Goal: Task Accomplishment & Management: Use online tool/utility

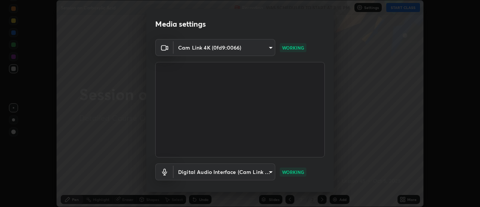
scroll to position [39, 0]
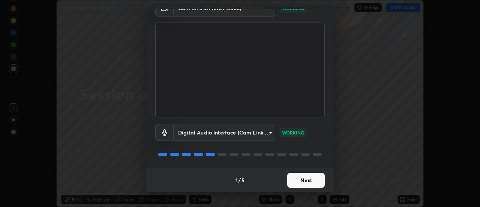
click at [308, 182] on button "Next" at bounding box center [305, 179] width 37 height 15
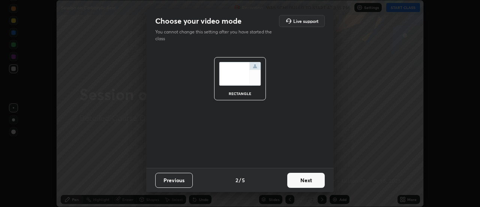
scroll to position [0, 0]
click at [309, 183] on button "Next" at bounding box center [305, 179] width 37 height 15
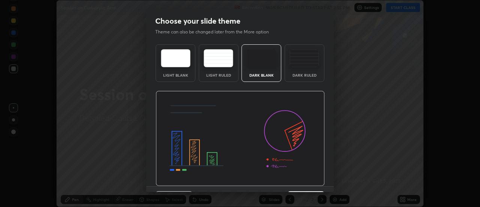
click at [308, 181] on img at bounding box center [240, 138] width 169 height 95
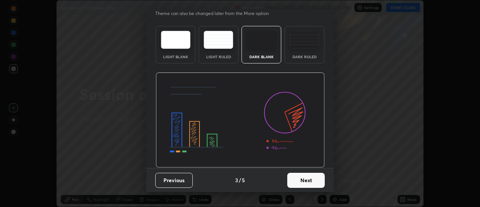
click at [304, 179] on button "Next" at bounding box center [305, 179] width 37 height 15
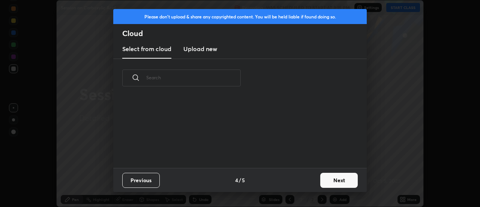
click at [301, 182] on div "Previous 4 / 5 Next" at bounding box center [239, 180] width 253 height 24
click at [339, 175] on button "Next" at bounding box center [338, 179] width 37 height 15
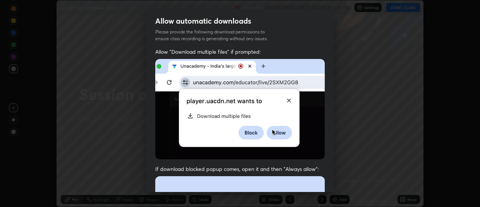
click at [338, 180] on div "Allow automatic downloads Please provide the following download permissions to …" at bounding box center [240, 103] width 480 height 207
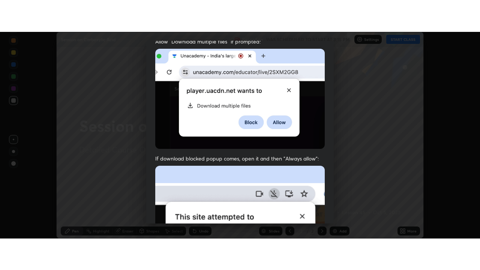
scroll to position [192, 0]
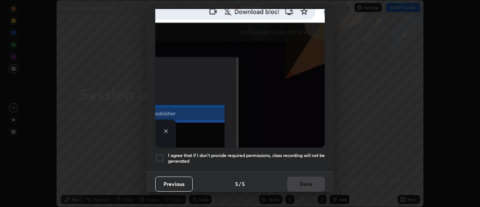
click at [294, 152] on h5 "I agree that if I don't provide required permissions, class recording will not …" at bounding box center [246, 158] width 157 height 12
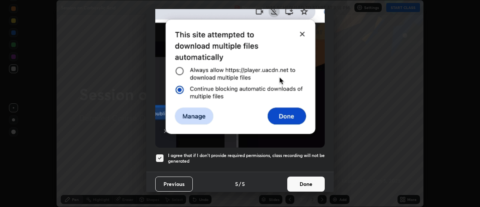
click at [301, 178] on button "Done" at bounding box center [305, 183] width 37 height 15
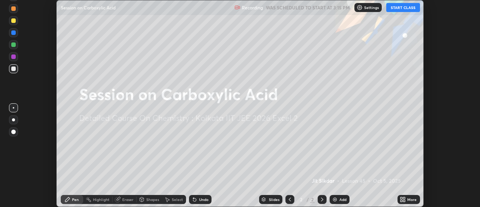
click at [404, 5] on button "START CLASS" at bounding box center [403, 7] width 34 height 9
click at [409, 201] on div "More" at bounding box center [408, 199] width 22 height 9
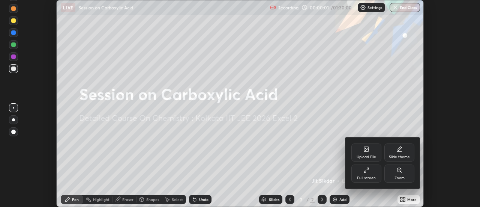
click at [372, 172] on div "Full screen" at bounding box center [366, 173] width 30 height 18
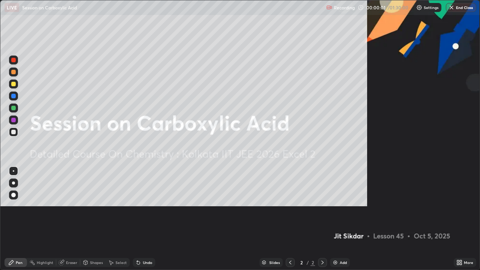
scroll to position [270, 480]
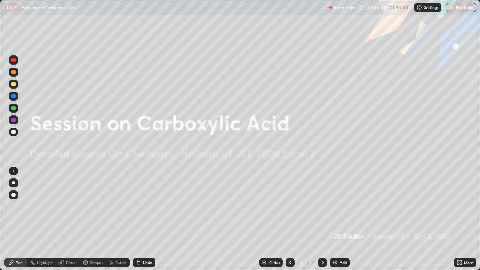
click at [343, 206] on div "Add" at bounding box center [343, 263] width 7 height 4
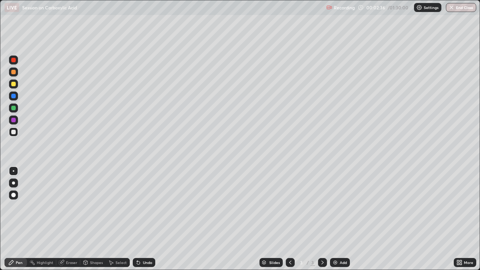
click at [17, 84] on div at bounding box center [13, 83] width 9 height 9
click at [12, 135] on div at bounding box center [13, 131] width 9 height 9
click at [14, 130] on div at bounding box center [13, 132] width 4 height 4
click at [16, 81] on div at bounding box center [13, 83] width 9 height 9
click at [12, 133] on div at bounding box center [13, 132] width 4 height 4
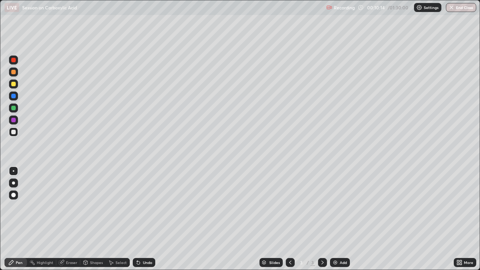
click at [13, 84] on div at bounding box center [13, 84] width 4 height 4
click at [16, 136] on div at bounding box center [13, 132] width 9 height 12
click at [69, 206] on div "Eraser" at bounding box center [71, 263] width 11 height 4
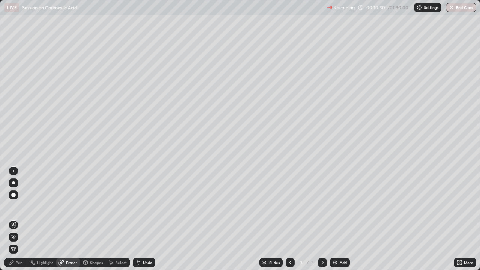
click at [13, 206] on icon at bounding box center [11, 262] width 4 height 4
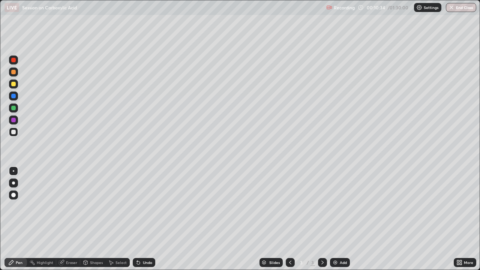
click at [12, 84] on div at bounding box center [13, 84] width 4 height 4
click at [10, 131] on div at bounding box center [13, 131] width 9 height 9
click at [344, 206] on div "Add" at bounding box center [343, 263] width 7 height 4
click at [15, 87] on div at bounding box center [13, 83] width 9 height 9
click at [14, 131] on div at bounding box center [13, 132] width 4 height 4
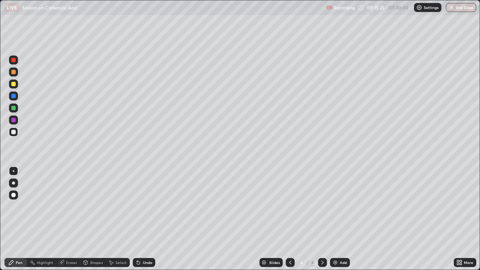
click at [289, 206] on icon at bounding box center [290, 262] width 6 height 6
click at [322, 206] on icon at bounding box center [322, 262] width 6 height 6
click at [15, 107] on div at bounding box center [13, 108] width 4 height 4
click at [12, 133] on div at bounding box center [13, 132] width 4 height 4
click at [13, 84] on div at bounding box center [13, 84] width 4 height 4
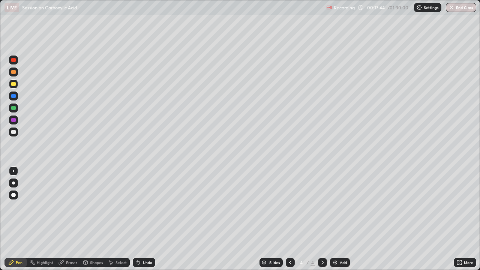
click at [14, 132] on div at bounding box center [13, 132] width 4 height 4
click at [13, 84] on div at bounding box center [13, 84] width 4 height 4
click at [12, 133] on div at bounding box center [13, 132] width 4 height 4
click at [147, 206] on div "Undo" at bounding box center [147, 263] width 9 height 4
click at [13, 84] on div at bounding box center [13, 84] width 4 height 4
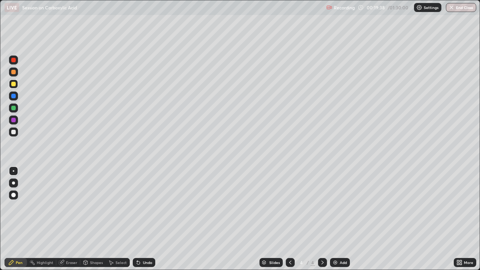
click at [12, 134] on div at bounding box center [13, 132] width 4 height 4
click at [337, 206] on div "Add" at bounding box center [340, 262] width 20 height 9
click at [15, 86] on div at bounding box center [13, 84] width 4 height 4
click at [288, 206] on icon at bounding box center [290, 262] width 6 height 6
click at [322, 206] on icon at bounding box center [322, 262] width 6 height 6
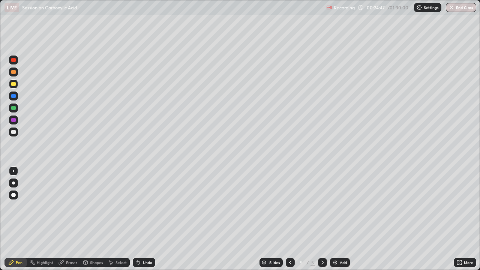
click at [12, 133] on div at bounding box center [13, 132] width 4 height 4
click at [13, 83] on div at bounding box center [13, 84] width 4 height 4
click at [14, 130] on div at bounding box center [13, 132] width 4 height 4
click at [16, 87] on div at bounding box center [13, 83] width 9 height 9
click at [147, 206] on div "Undo" at bounding box center [147, 263] width 9 height 4
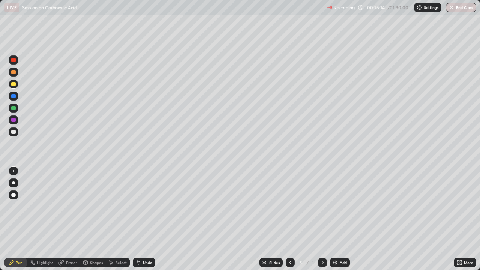
click at [148, 206] on div "Undo" at bounding box center [147, 263] width 9 height 4
click at [12, 132] on div at bounding box center [13, 132] width 4 height 4
click at [343, 206] on div "Add" at bounding box center [343, 263] width 7 height 4
click at [12, 84] on div at bounding box center [13, 84] width 4 height 4
click at [10, 135] on div at bounding box center [13, 131] width 9 height 9
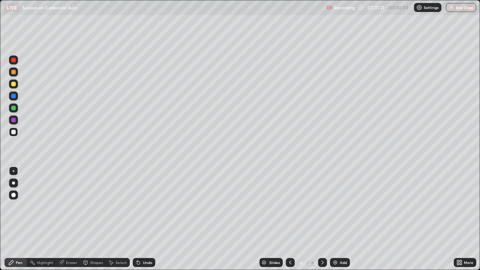
click at [16, 75] on div at bounding box center [13, 71] width 9 height 9
click at [14, 87] on div at bounding box center [13, 83] width 9 height 9
click at [14, 132] on div at bounding box center [13, 132] width 4 height 4
click at [149, 206] on div "Undo" at bounding box center [147, 263] width 9 height 4
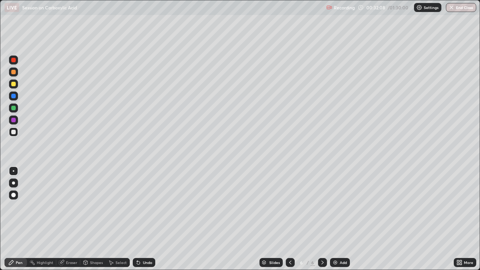
click at [149, 206] on div "Undo" at bounding box center [147, 263] width 9 height 4
click at [16, 87] on div at bounding box center [13, 83] width 9 height 9
click at [144, 206] on div "Undo" at bounding box center [147, 263] width 9 height 4
click at [145, 206] on div "Undo" at bounding box center [147, 263] width 9 height 4
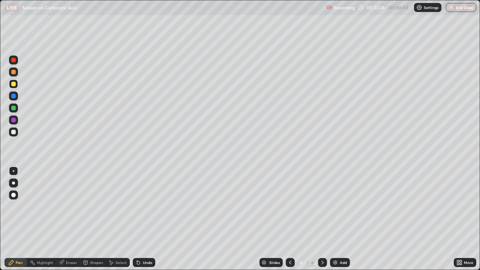
click at [145, 206] on div "Undo" at bounding box center [147, 263] width 9 height 4
click at [13, 131] on div at bounding box center [13, 132] width 4 height 4
click at [340, 206] on div "Add" at bounding box center [343, 263] width 7 height 4
click at [15, 84] on div at bounding box center [13, 84] width 4 height 4
click at [10, 133] on div at bounding box center [13, 131] width 9 height 9
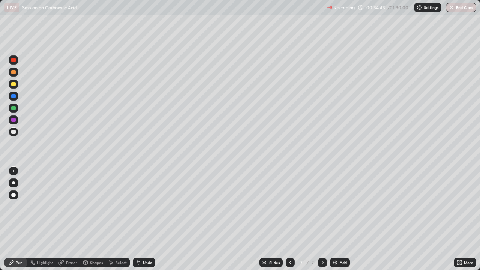
click at [13, 82] on div at bounding box center [13, 84] width 4 height 4
click at [12, 134] on div at bounding box center [13, 131] width 9 height 9
click at [17, 85] on div at bounding box center [13, 83] width 9 height 9
click at [11, 133] on div at bounding box center [13, 131] width 9 height 9
click at [342, 206] on div "Slides 7 / 7 Add" at bounding box center [304, 262] width 298 height 15
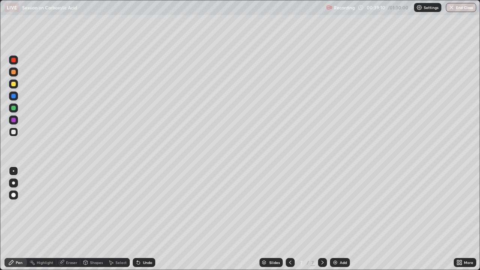
click at [340, 206] on div "Add" at bounding box center [343, 263] width 7 height 4
click at [13, 82] on div at bounding box center [13, 84] width 4 height 4
click at [14, 132] on div at bounding box center [13, 132] width 4 height 4
click at [14, 86] on div at bounding box center [13, 84] width 4 height 4
click at [13, 131] on div at bounding box center [13, 132] width 4 height 4
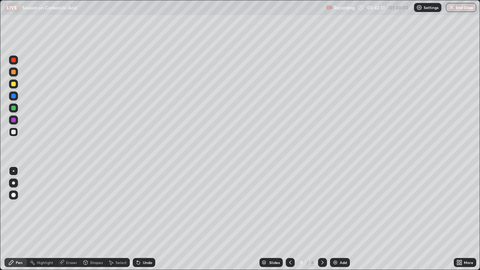
click at [12, 84] on div at bounding box center [13, 84] width 4 height 4
click at [12, 133] on div at bounding box center [13, 132] width 4 height 4
click at [338, 206] on div "Add" at bounding box center [340, 262] width 20 height 9
click at [287, 206] on icon at bounding box center [290, 262] width 6 height 6
click at [321, 206] on icon at bounding box center [322, 262] width 6 height 6
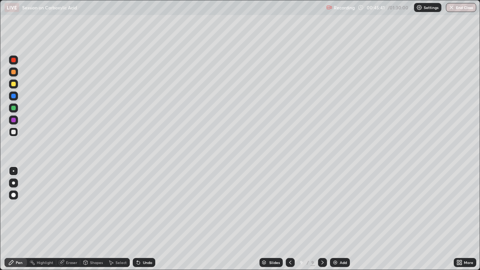
click at [14, 83] on div at bounding box center [13, 84] width 4 height 4
click at [14, 107] on div at bounding box center [13, 108] width 4 height 4
click at [13, 129] on div at bounding box center [13, 131] width 9 height 9
click at [17, 85] on div at bounding box center [13, 83] width 9 height 9
click at [144, 206] on div "Undo" at bounding box center [147, 263] width 9 height 4
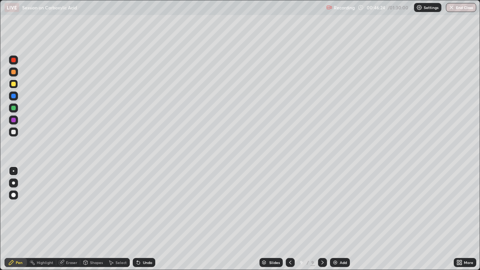
click at [120, 206] on div "Select" at bounding box center [120, 263] width 11 height 4
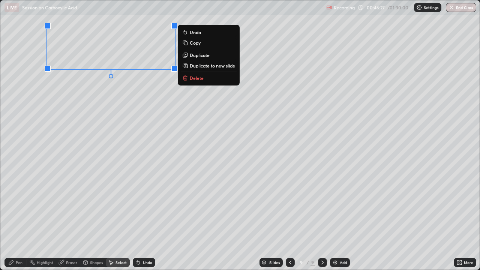
click at [194, 80] on p "Delete" at bounding box center [197, 78] width 14 height 6
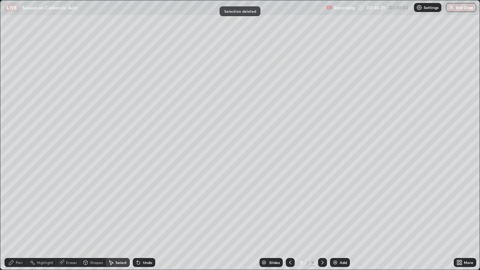
click at [21, 206] on div "Pen" at bounding box center [19, 263] width 7 height 4
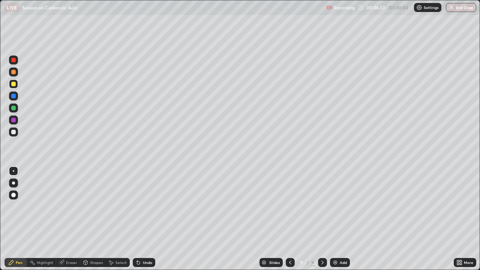
click at [12, 134] on div at bounding box center [13, 131] width 9 height 9
click at [13, 83] on div at bounding box center [13, 84] width 4 height 4
click at [16, 132] on div at bounding box center [13, 131] width 9 height 9
click at [15, 82] on div at bounding box center [13, 84] width 4 height 4
click at [145, 206] on div "Undo" at bounding box center [147, 263] width 9 height 4
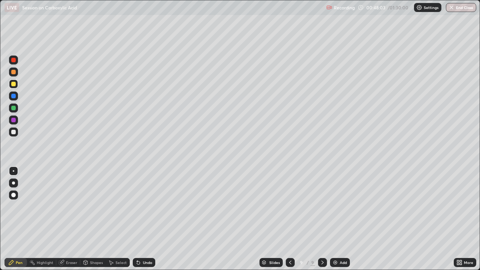
click at [146, 206] on div "Undo" at bounding box center [147, 263] width 9 height 4
click at [146, 206] on div "Undo" at bounding box center [144, 262] width 22 height 9
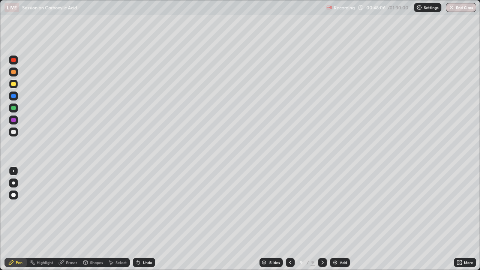
click at [144, 206] on div "Undo" at bounding box center [144, 262] width 22 height 9
click at [142, 206] on div "Undo" at bounding box center [144, 262] width 22 height 9
click at [141, 206] on div "Undo" at bounding box center [144, 262] width 22 height 9
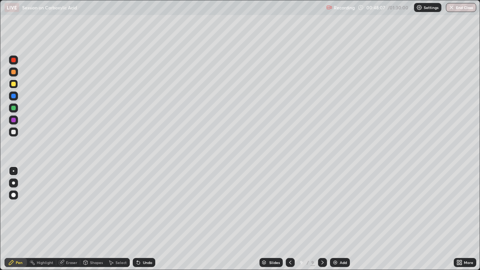
click at [141, 206] on div "Undo" at bounding box center [144, 262] width 22 height 9
click at [13, 132] on div at bounding box center [13, 132] width 4 height 4
click at [343, 206] on div "Add" at bounding box center [340, 262] width 20 height 9
click at [287, 206] on icon at bounding box center [290, 262] width 6 height 6
click at [322, 206] on icon at bounding box center [322, 262] width 6 height 6
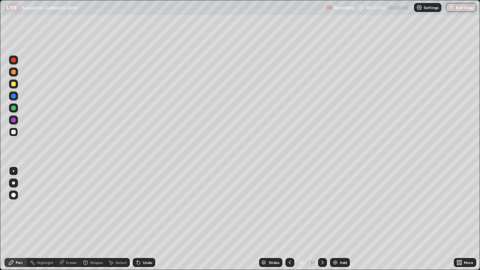
click at [12, 82] on div at bounding box center [13, 84] width 4 height 4
click at [293, 206] on div at bounding box center [289, 262] width 9 height 9
click at [321, 206] on icon at bounding box center [322, 263] width 2 height 4
click at [14, 132] on div at bounding box center [13, 132] width 4 height 4
click at [14, 84] on div at bounding box center [13, 84] width 4 height 4
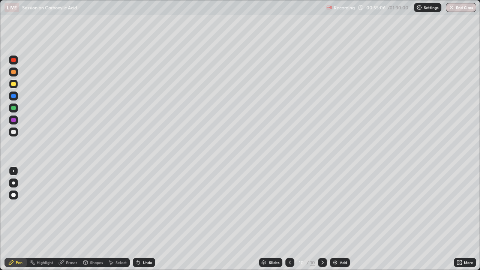
click at [16, 131] on div at bounding box center [13, 131] width 9 height 9
click at [13, 88] on div at bounding box center [13, 83] width 9 height 9
click at [15, 132] on div at bounding box center [13, 132] width 4 height 4
click at [338, 206] on div "Add" at bounding box center [340, 262] width 20 height 9
click at [17, 85] on div at bounding box center [13, 83] width 9 height 9
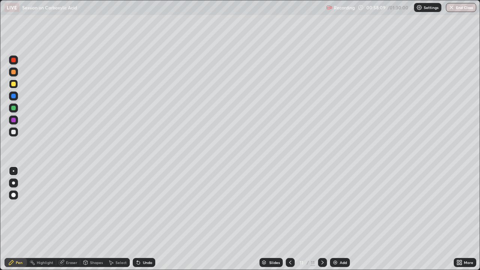
click at [11, 109] on div at bounding box center [13, 108] width 4 height 4
click at [12, 130] on div at bounding box center [13, 132] width 4 height 4
click at [14, 84] on div at bounding box center [13, 84] width 4 height 4
click at [13, 132] on div at bounding box center [13, 132] width 4 height 4
click at [14, 82] on div at bounding box center [13, 84] width 4 height 4
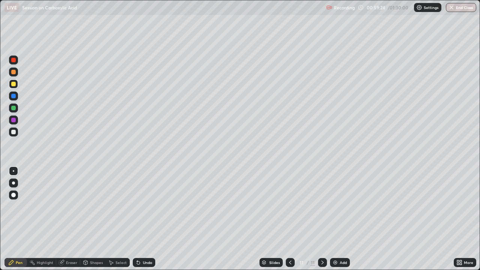
click at [15, 130] on div at bounding box center [13, 132] width 4 height 4
click at [15, 88] on div at bounding box center [13, 83] width 9 height 9
click at [144, 206] on div "Undo" at bounding box center [147, 263] width 9 height 4
click at [145, 206] on div "Undo" at bounding box center [147, 263] width 9 height 4
click at [143, 206] on div "Undo" at bounding box center [147, 263] width 9 height 4
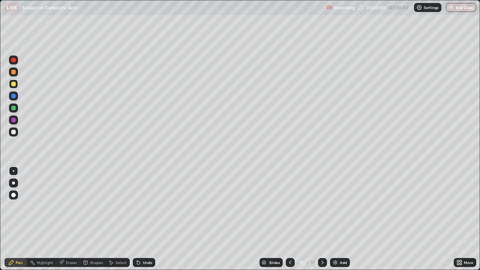
click at [146, 206] on div "Undo" at bounding box center [147, 263] width 9 height 4
click at [148, 206] on div "Undo" at bounding box center [147, 263] width 9 height 4
click at [14, 132] on div at bounding box center [13, 132] width 4 height 4
click at [339, 206] on div "Add" at bounding box center [340, 262] width 20 height 9
click at [148, 206] on div "Undo" at bounding box center [147, 263] width 9 height 4
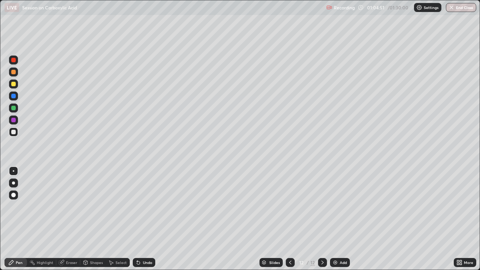
click at [148, 206] on div "Undo" at bounding box center [147, 263] width 9 height 4
click at [149, 206] on div "Undo" at bounding box center [147, 263] width 9 height 4
click at [336, 206] on img at bounding box center [335, 262] width 6 height 6
click at [13, 84] on div at bounding box center [13, 84] width 4 height 4
click at [12, 108] on div at bounding box center [13, 108] width 4 height 4
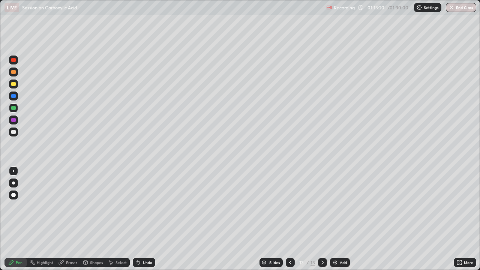
click at [14, 132] on div at bounding box center [13, 132] width 4 height 4
click at [14, 99] on div at bounding box center [13, 95] width 9 height 9
click at [12, 107] on div at bounding box center [13, 108] width 4 height 4
click at [150, 206] on div "Undo" at bounding box center [147, 263] width 9 height 4
click at [147, 206] on div "Undo" at bounding box center [144, 262] width 22 height 9
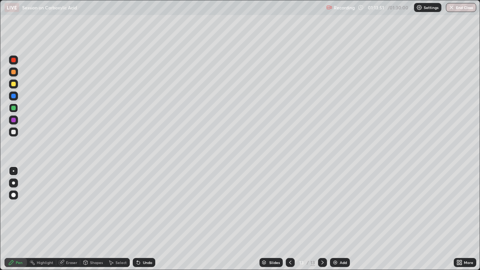
click at [15, 133] on div at bounding box center [13, 132] width 4 height 4
click at [340, 206] on div "Add" at bounding box center [343, 263] width 7 height 4
click at [11, 108] on div at bounding box center [13, 108] width 4 height 4
click at [145, 206] on div "Undo" at bounding box center [147, 263] width 9 height 4
click at [16, 132] on div at bounding box center [13, 131] width 9 height 9
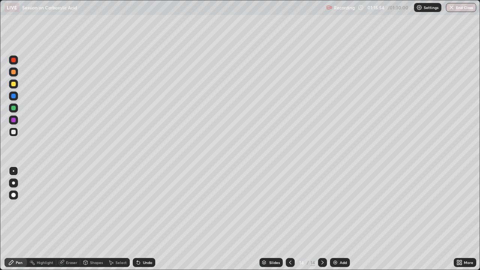
click at [14, 108] on div at bounding box center [13, 108] width 4 height 4
click at [15, 132] on div at bounding box center [13, 132] width 4 height 4
click at [16, 109] on div at bounding box center [13, 107] width 9 height 9
click at [14, 135] on div at bounding box center [13, 131] width 9 height 9
click at [338, 206] on div "Add" at bounding box center [340, 262] width 20 height 9
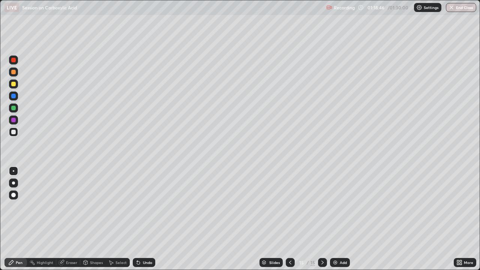
click at [15, 106] on div at bounding box center [13, 108] width 4 height 4
click at [14, 132] on div at bounding box center [13, 132] width 4 height 4
click at [15, 107] on div at bounding box center [13, 108] width 4 height 4
click at [15, 133] on div at bounding box center [13, 132] width 4 height 4
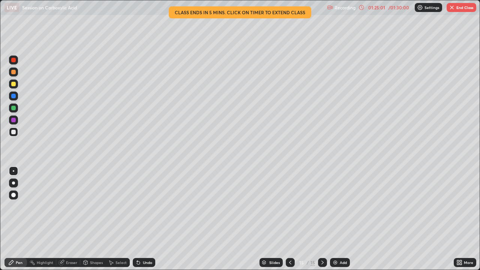
click at [340, 206] on div "Add" at bounding box center [343, 263] width 7 height 4
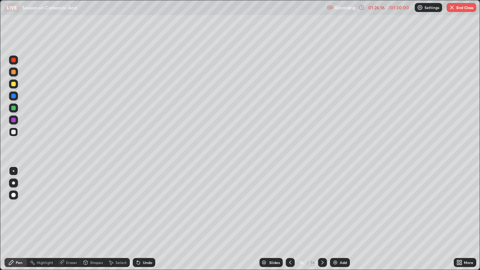
click at [459, 4] on button "End Class" at bounding box center [461, 7] width 30 height 9
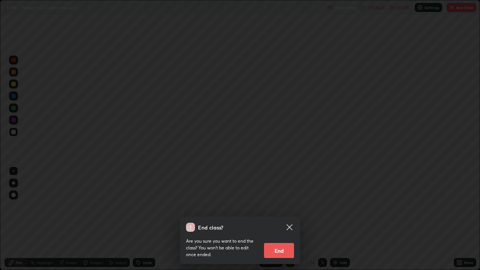
click at [285, 206] on button "End" at bounding box center [279, 250] width 30 height 15
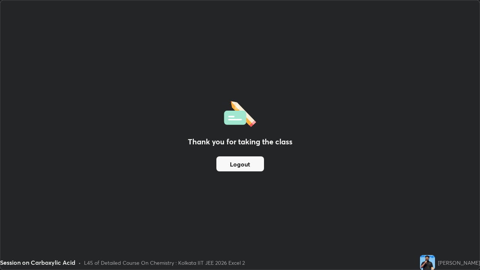
click at [250, 158] on button "Logout" at bounding box center [240, 163] width 48 height 15
click at [252, 160] on button "Logout" at bounding box center [240, 163] width 48 height 15
